Goal: Task Accomplishment & Management: Manage account settings

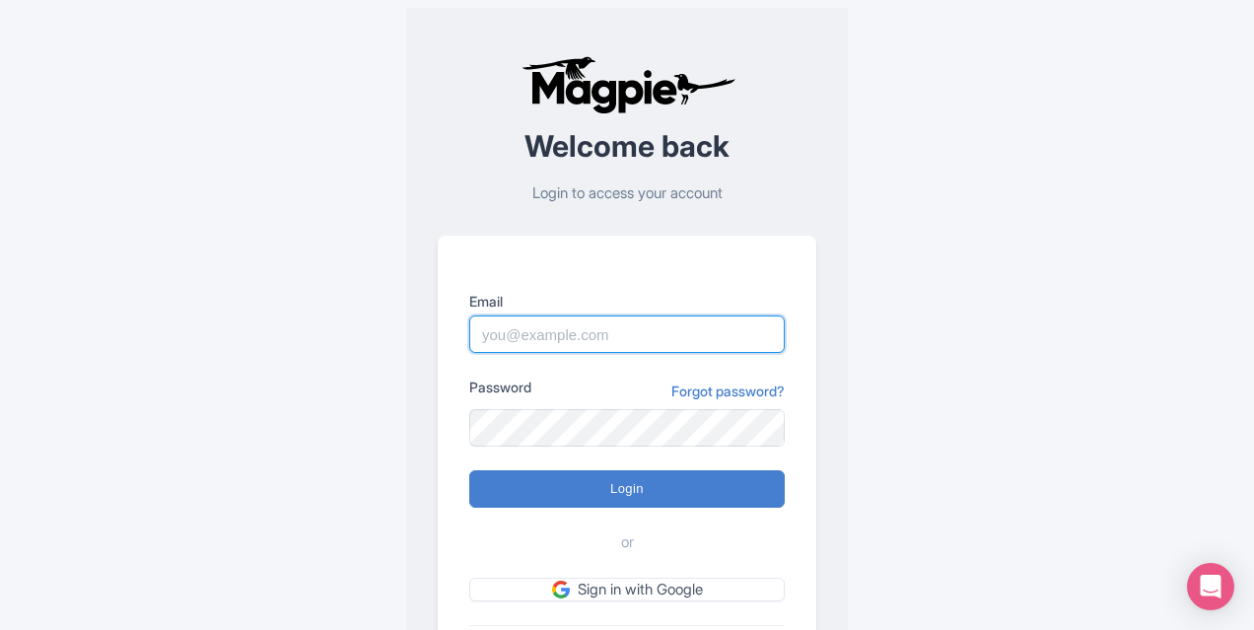
click at [554, 329] on input "Email" at bounding box center [626, 333] width 315 height 37
type input "[EMAIL_ADDRESS][DOMAIN_NAME]"
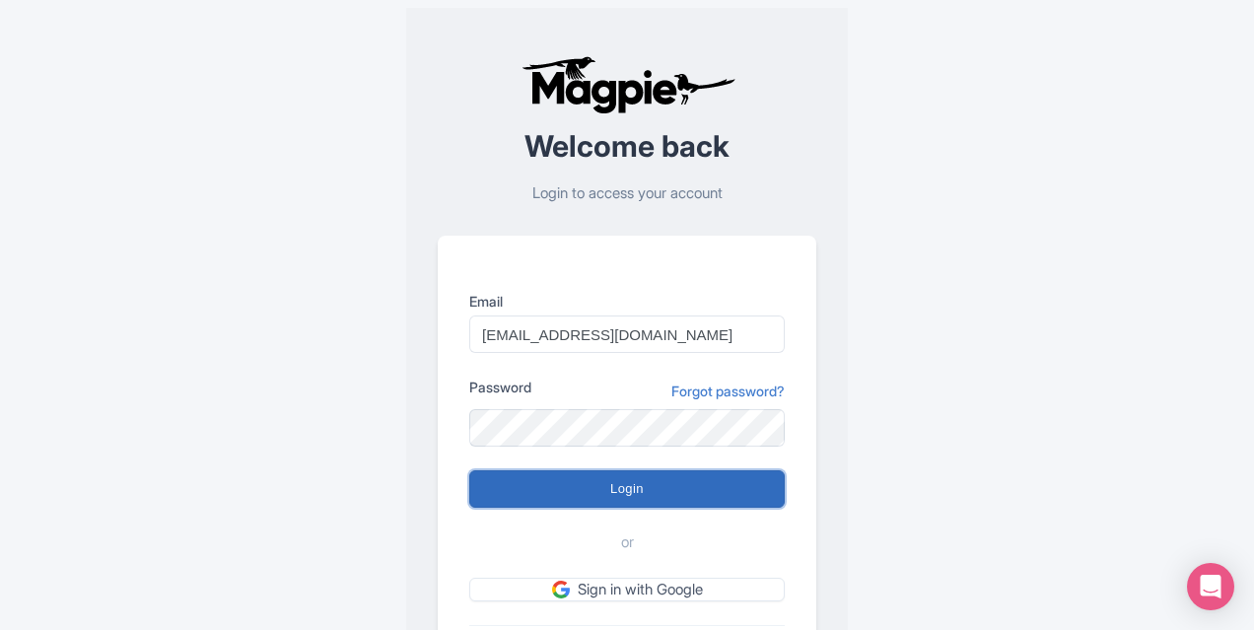
click at [625, 491] on input "Login" at bounding box center [626, 488] width 315 height 37
type input "Logging in..."
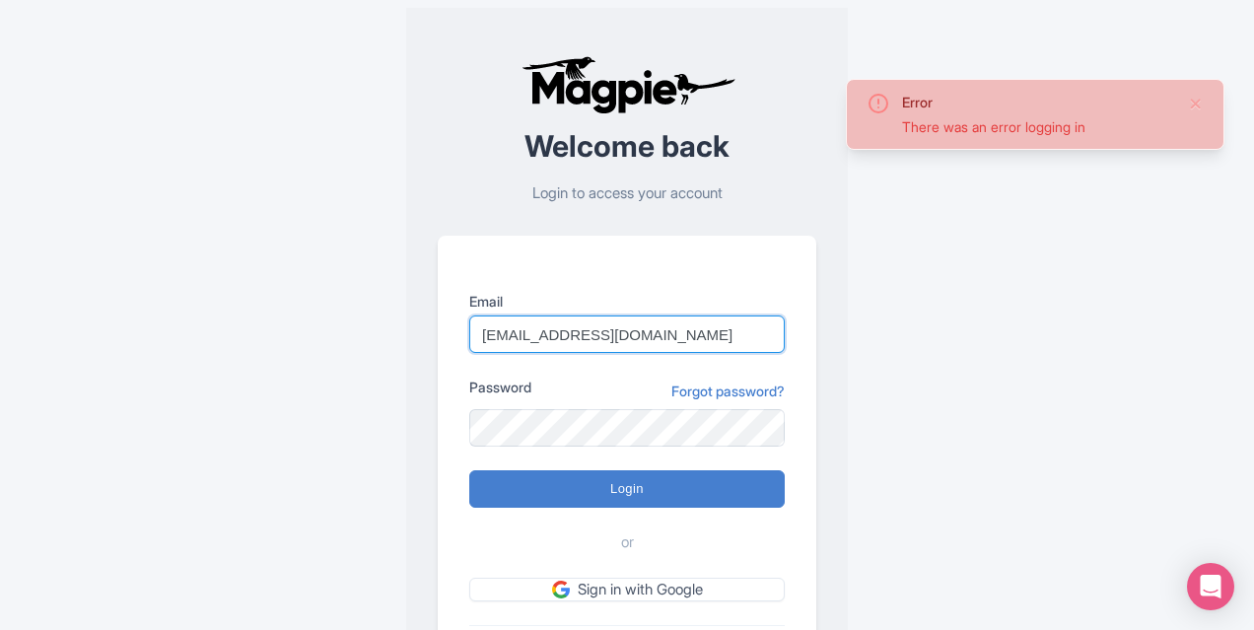
drag, startPoint x: 668, startPoint y: 334, endPoint x: 459, endPoint y: 307, distance: 210.8
click at [459, 307] on div "Email vb-marketing@legends.net Password Forgot password? Login or Sign in with …" at bounding box center [627, 475] width 379 height 479
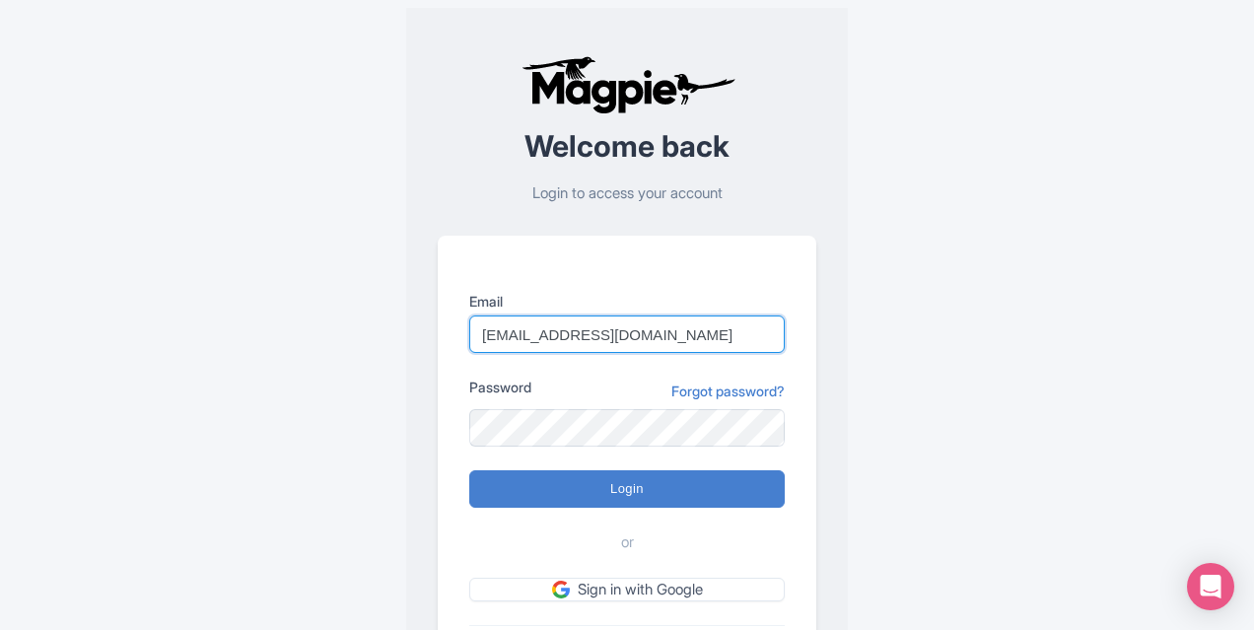
drag, startPoint x: 680, startPoint y: 336, endPoint x: 455, endPoint y: 330, distance: 224.8
click at [455, 330] on div "Email vb-marketing@legends.net Password Forgot password? Login or Sign in with …" at bounding box center [627, 475] width 379 height 479
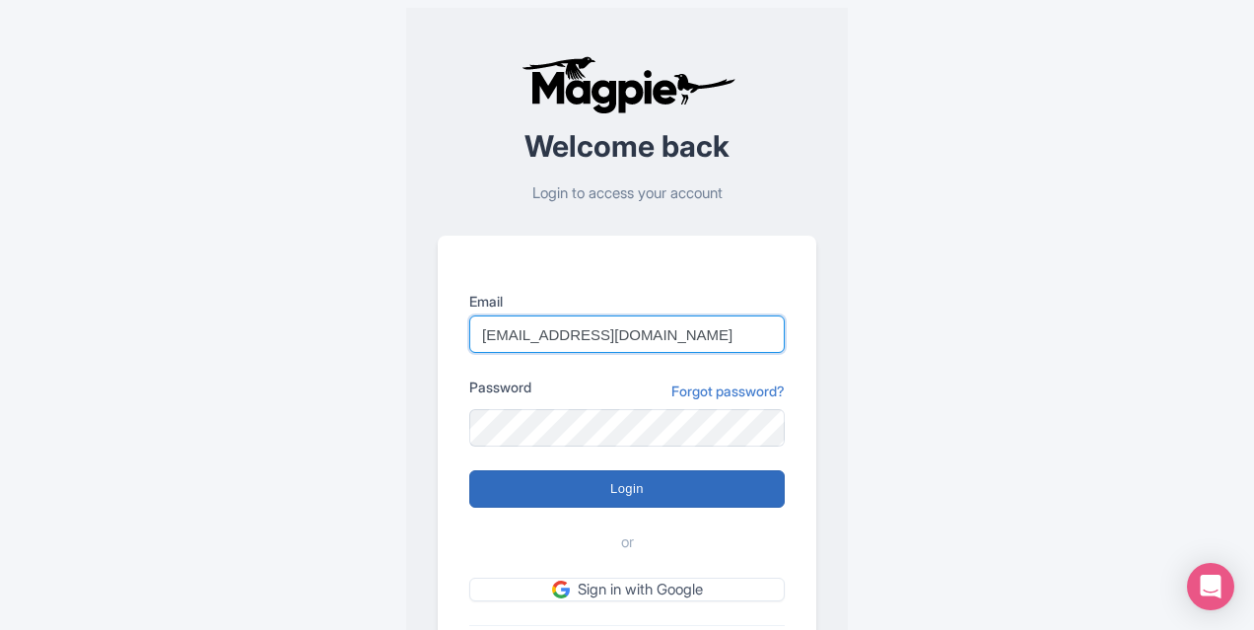
type input "mfinn@legends.net"
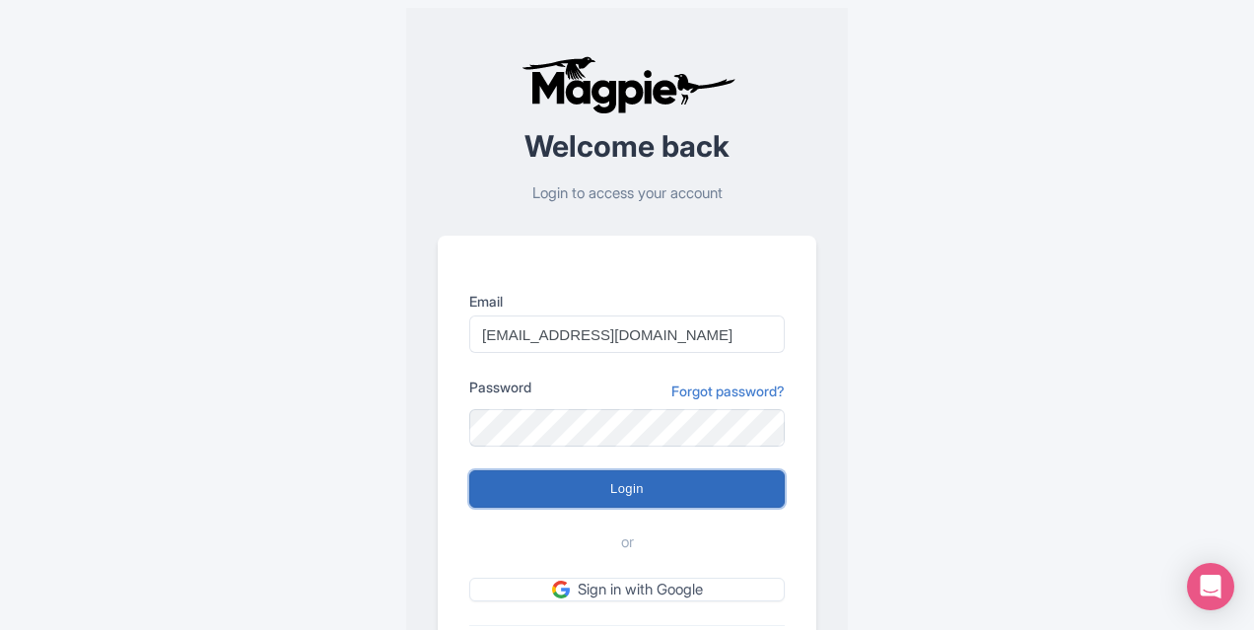
click at [558, 494] on input "Login" at bounding box center [626, 488] width 315 height 37
type input "Logging in..."
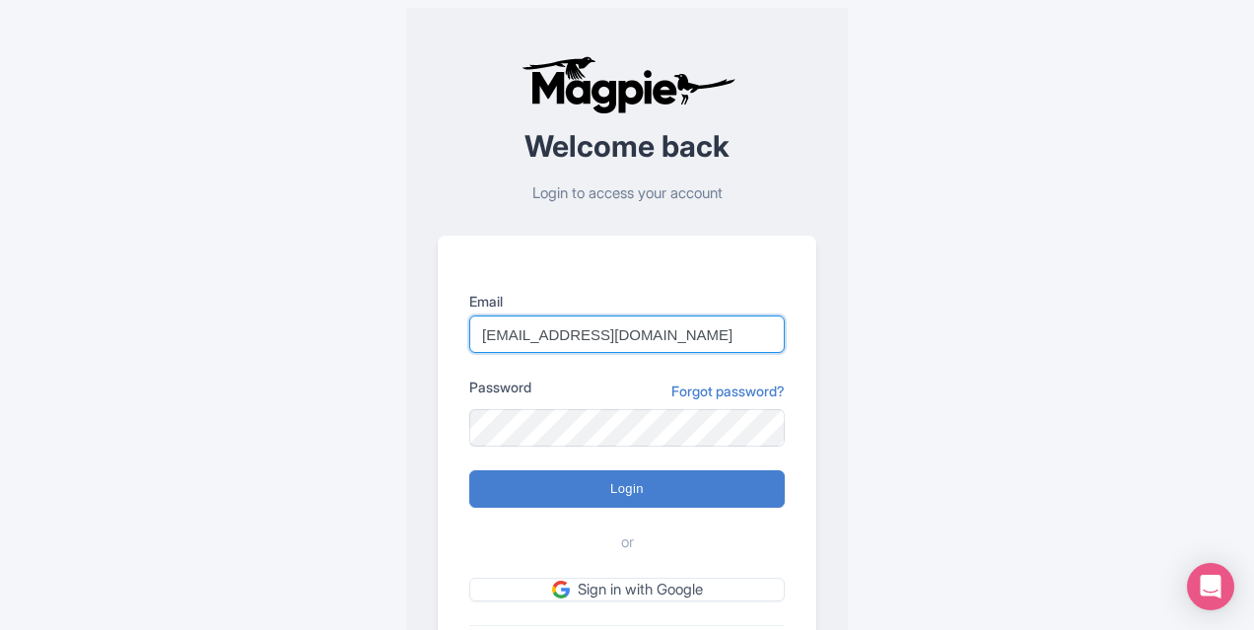
drag, startPoint x: 622, startPoint y: 324, endPoint x: 569, endPoint y: 332, distance: 53.8
click at [569, 332] on input "mfinn@legends.net" at bounding box center [626, 333] width 315 height 37
click at [607, 334] on input "Email" at bounding box center [626, 333] width 315 height 37
paste input "jdavis01@legends.net"
type input "jdavis01@legends.net"
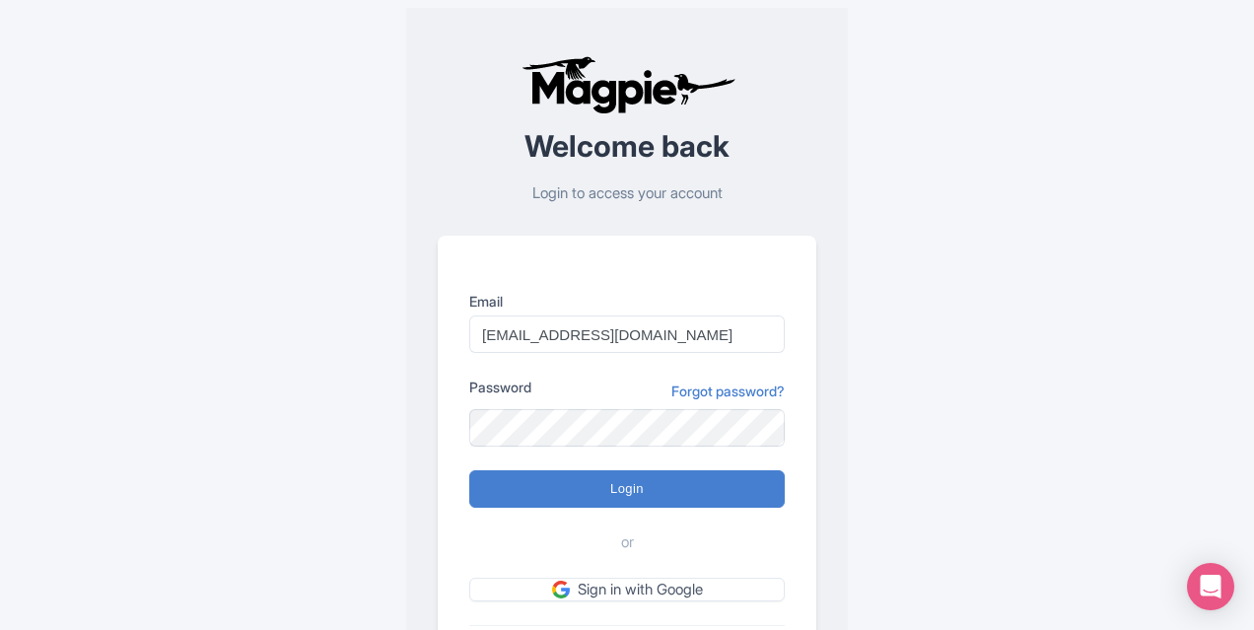
click at [531, 508] on form "Email jdavis01@legends.net Password Forgot password? Login or Sign in with Goog…" at bounding box center [626, 446] width 315 height 310
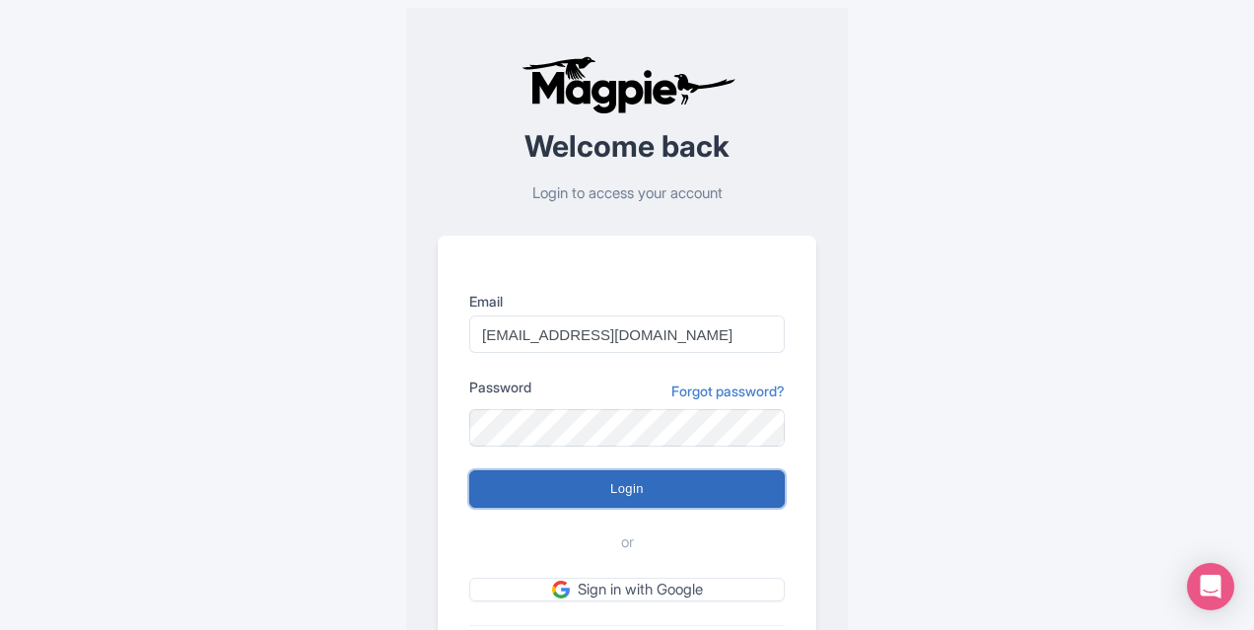
click at [527, 488] on input "Login" at bounding box center [626, 488] width 315 height 37
type input "Logging in..."
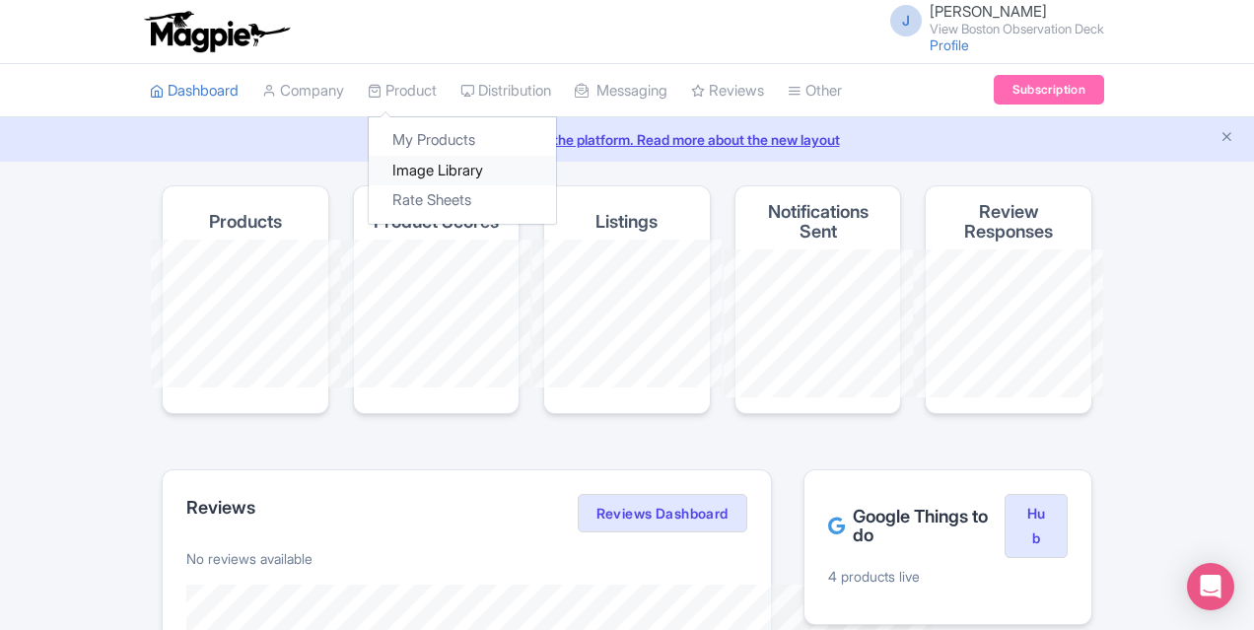
click at [369, 161] on link "Image Library" at bounding box center [462, 171] width 187 height 31
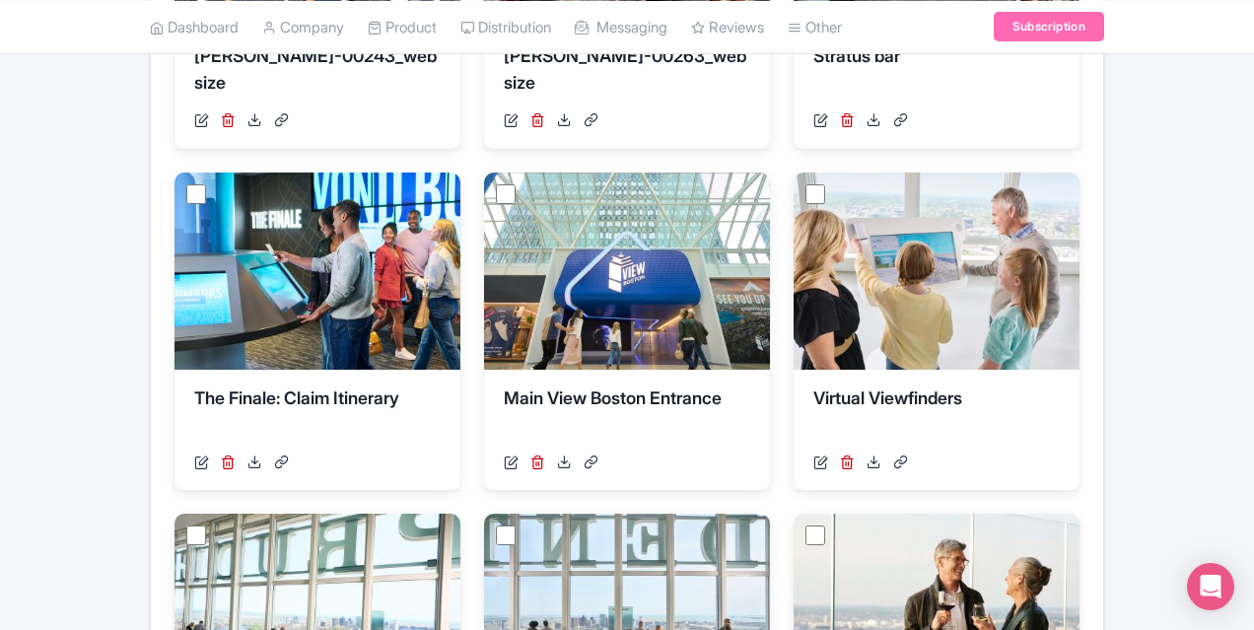
scroll to position [944, 0]
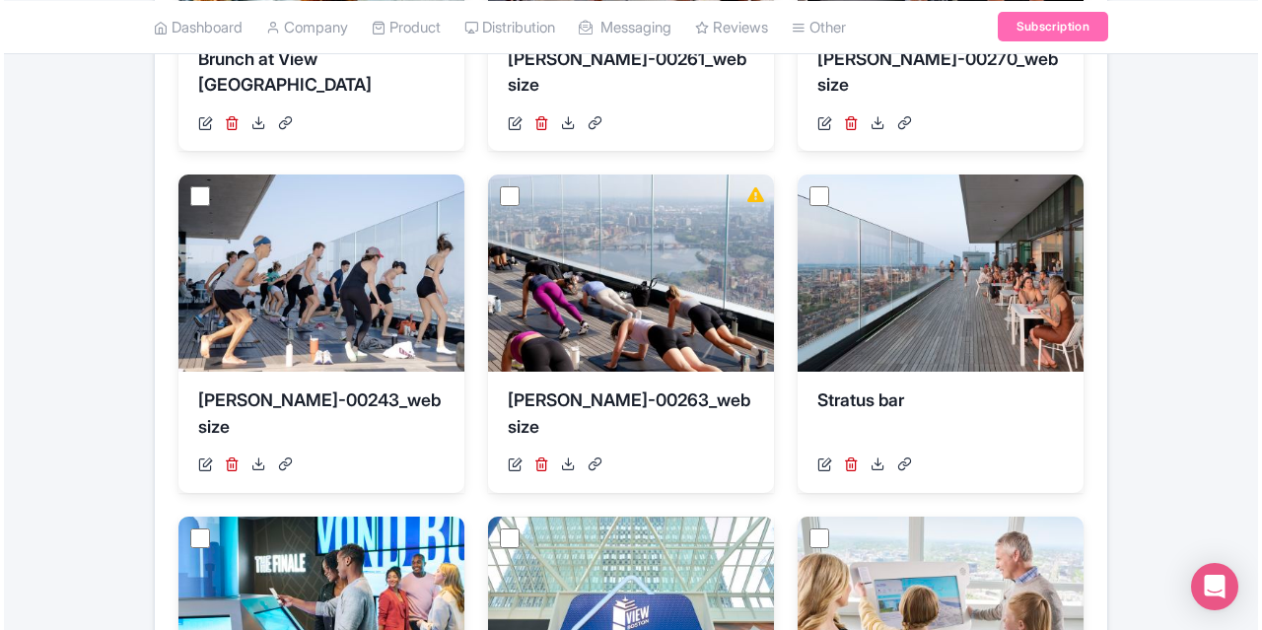
scroll to position [556, 0]
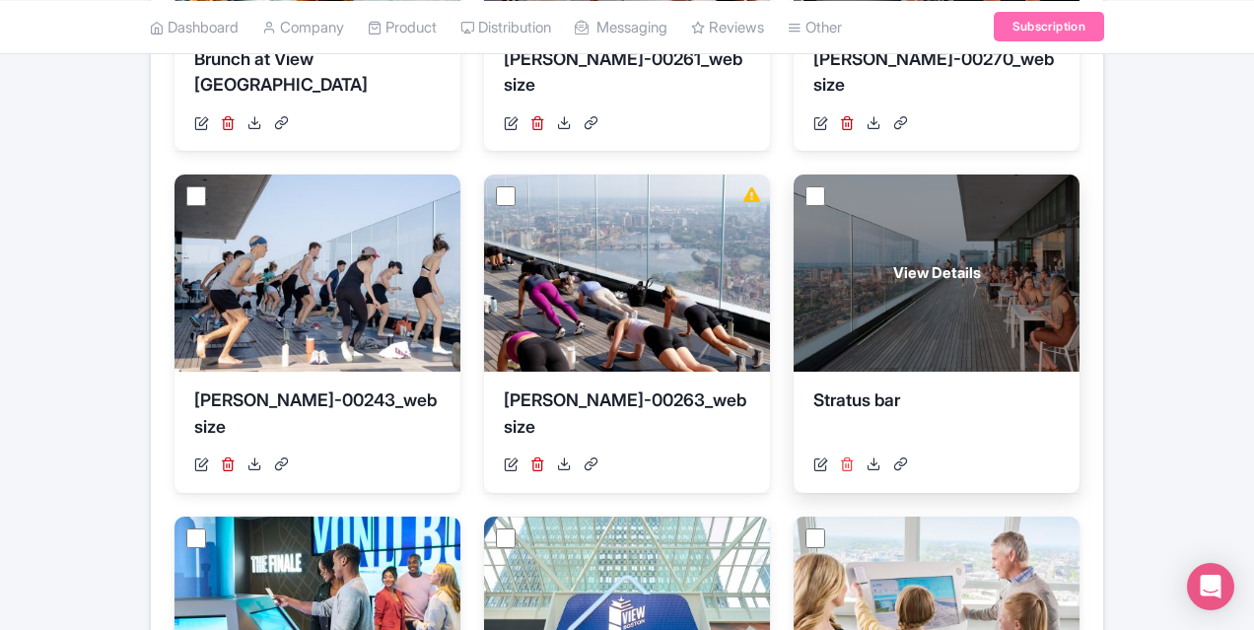
click at [840, 462] on icon at bounding box center [847, 463] width 15 height 15
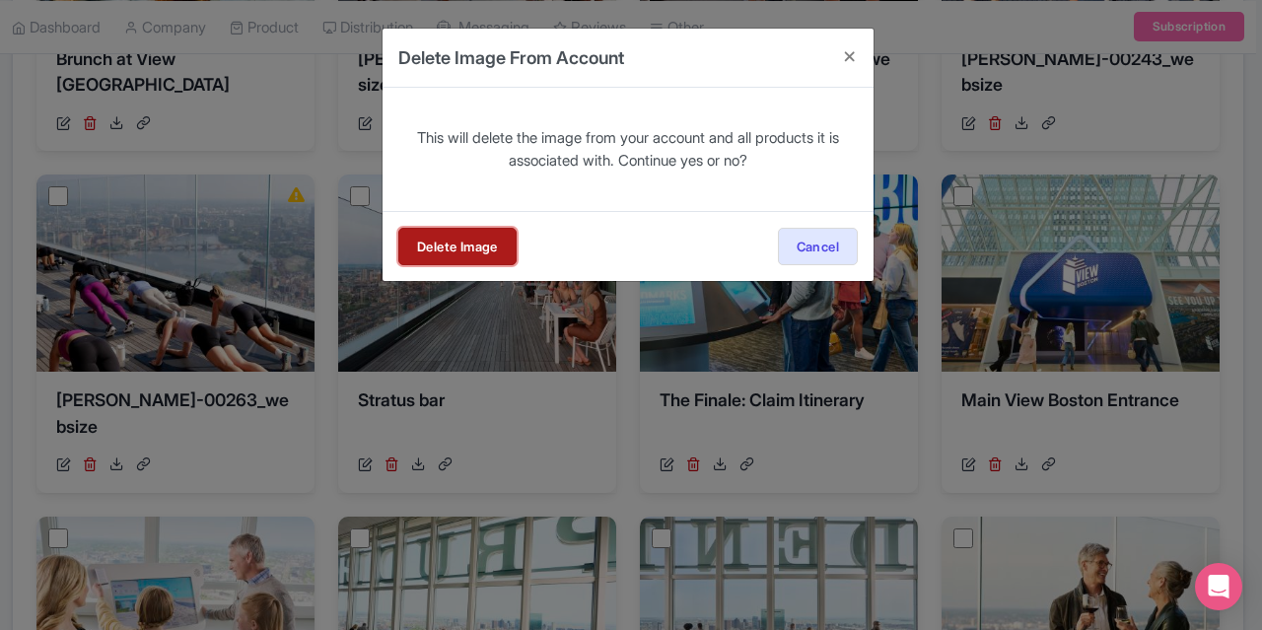
click at [464, 240] on link "Delete Image" at bounding box center [457, 246] width 118 height 37
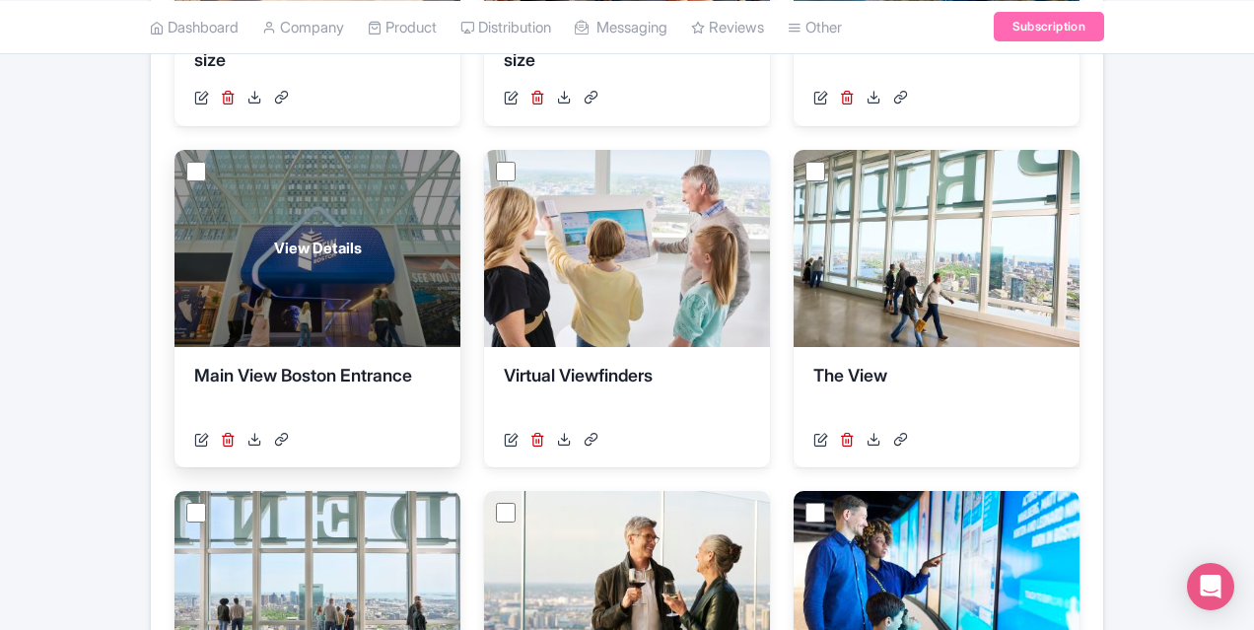
scroll to position [964, 0]
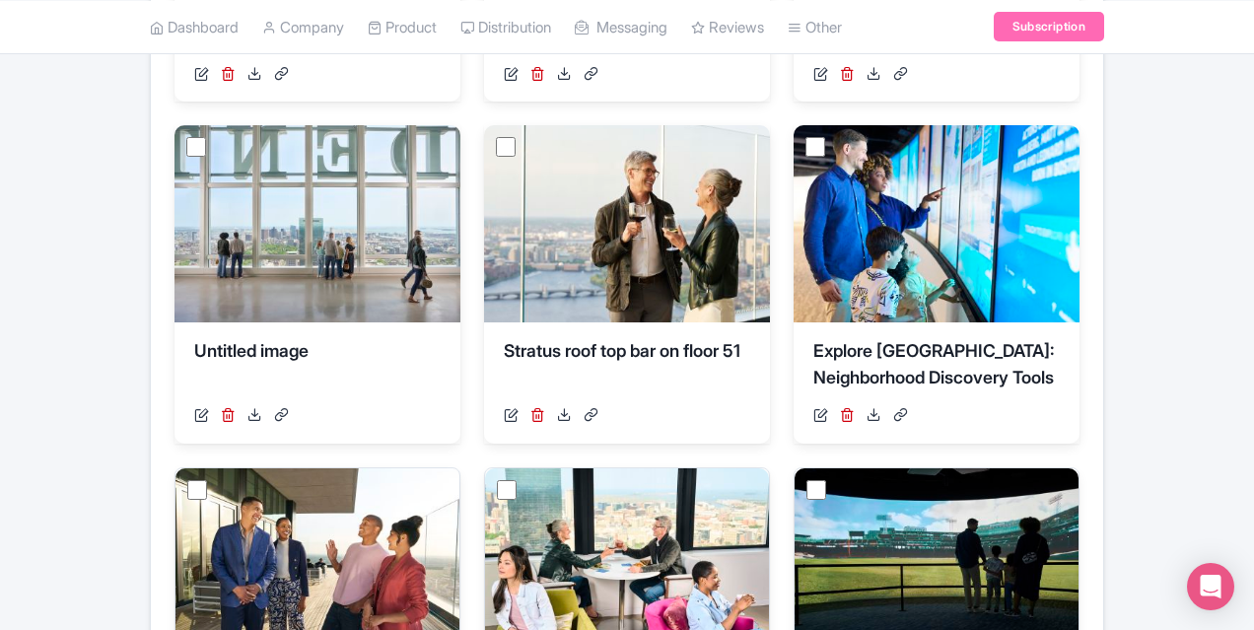
scroll to position [1289, 0]
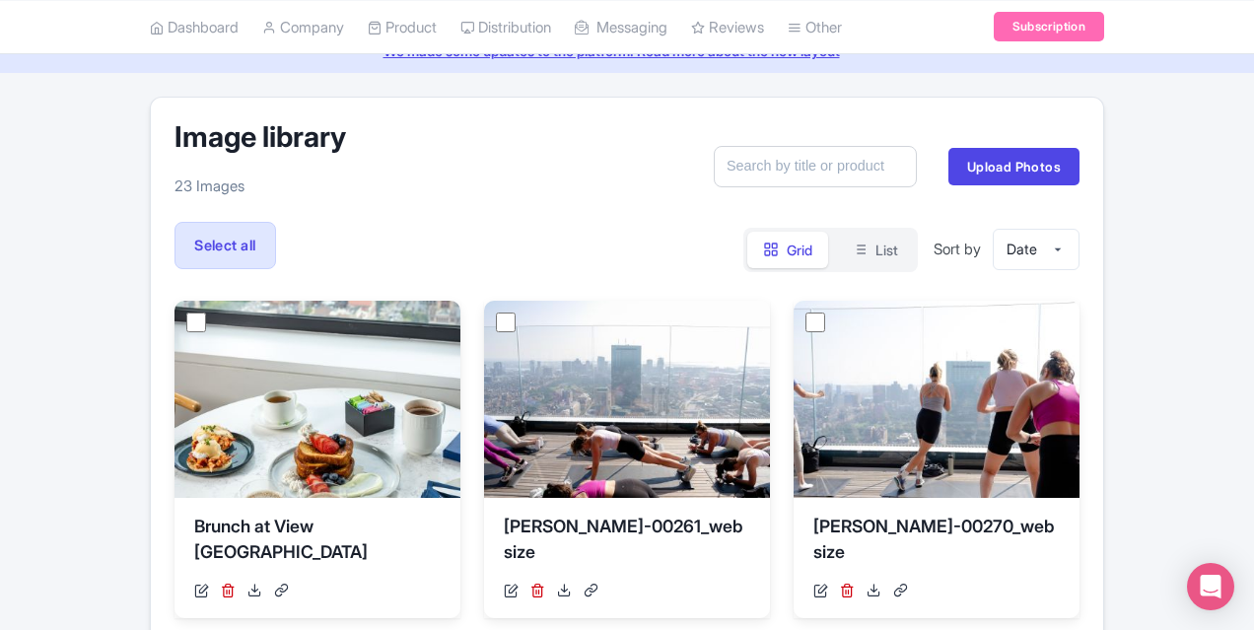
scroll to position [0, 0]
